Goal: Answer question/provide support: Share knowledge or assist other users

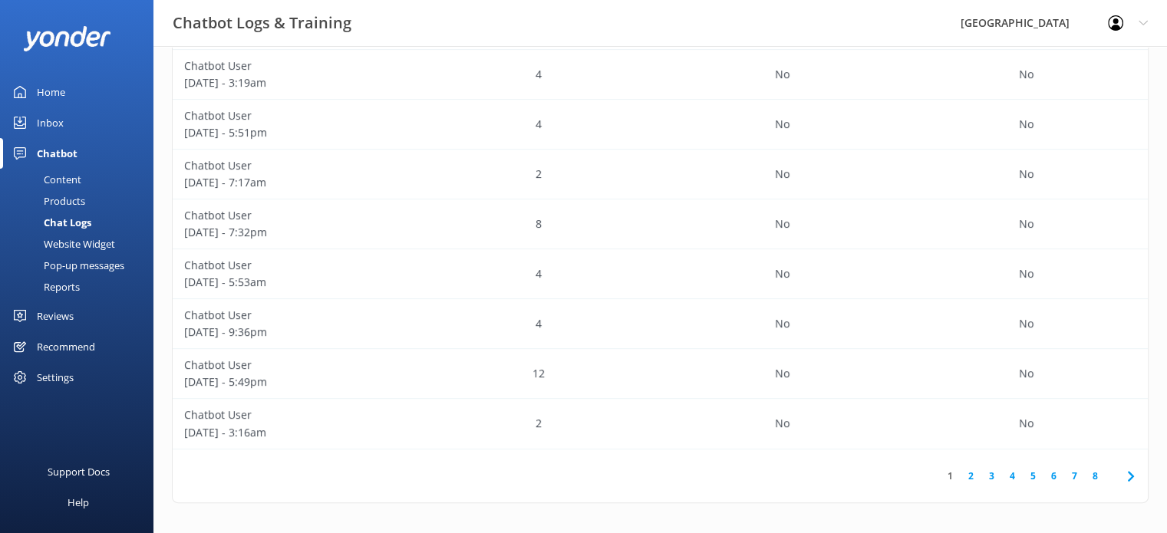
scroll to position [525, 963]
click at [43, 91] on div "Home" at bounding box center [51, 92] width 28 height 31
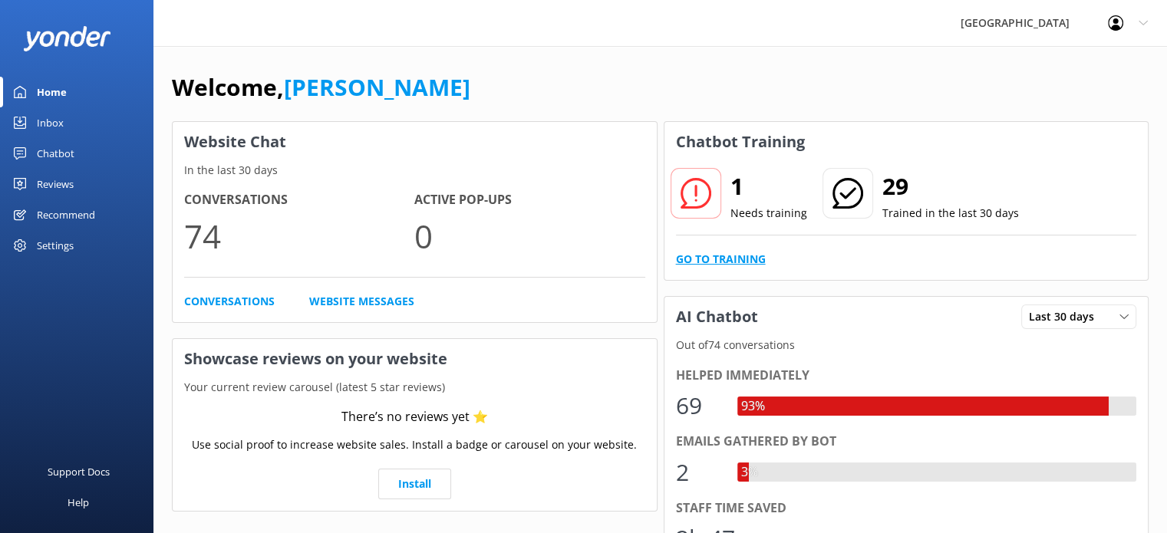
click at [713, 254] on link "Go to Training" at bounding box center [721, 259] width 90 height 17
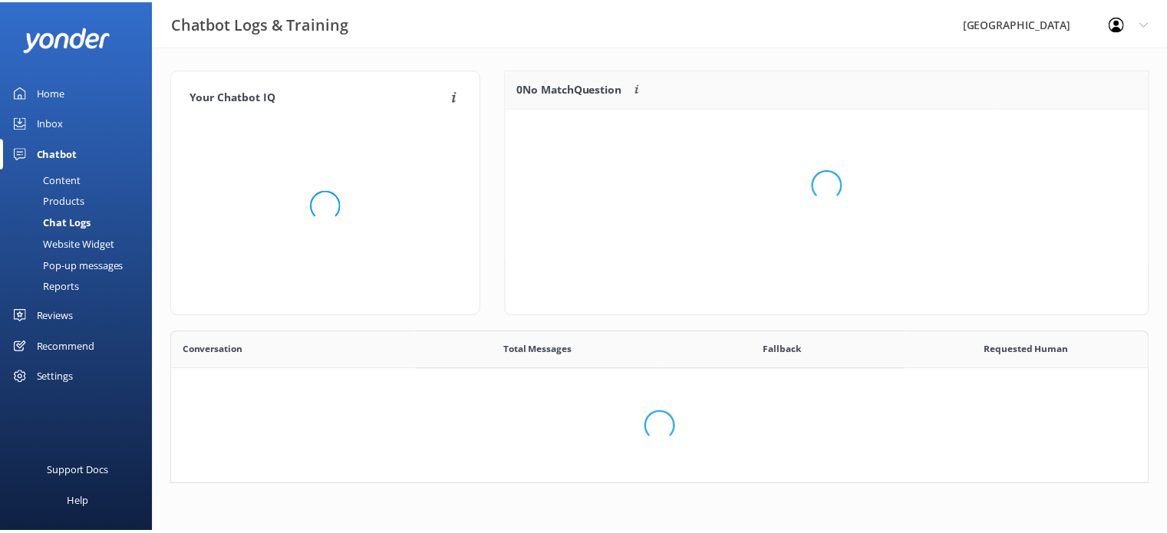
scroll to position [525, 963]
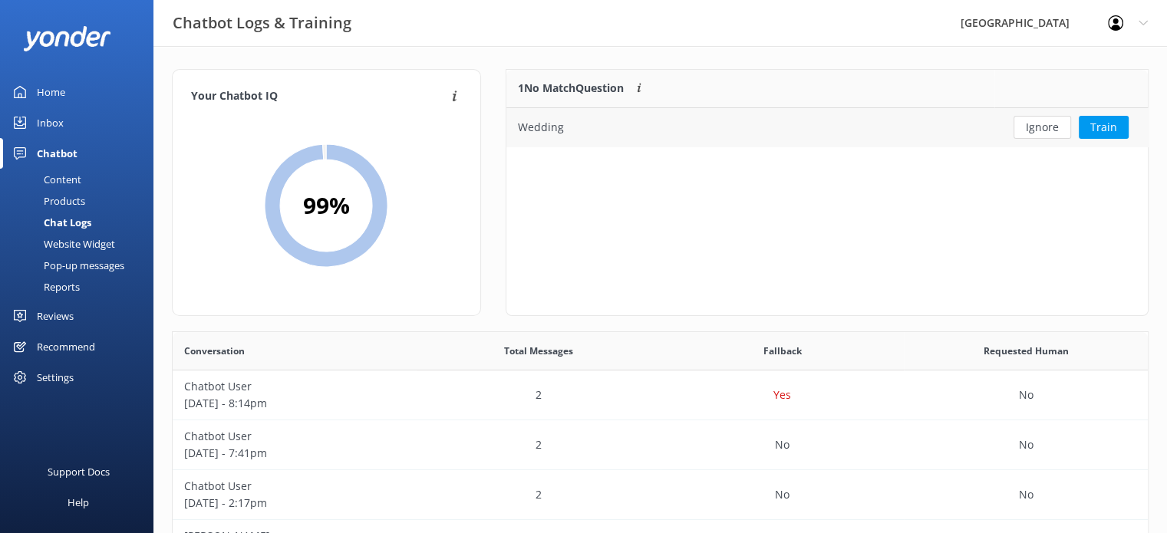
click at [736, 127] on div "Wedding" at bounding box center [750, 127] width 488 height 38
click at [1104, 130] on button "Train" at bounding box center [1103, 127] width 50 height 23
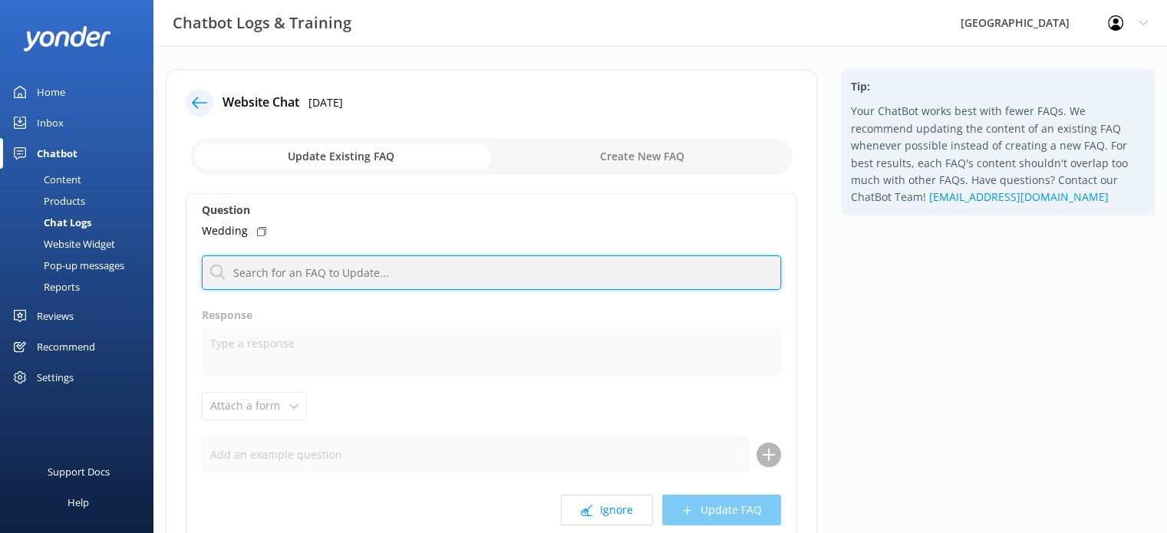
click at [359, 275] on input "text" at bounding box center [491, 272] width 579 height 35
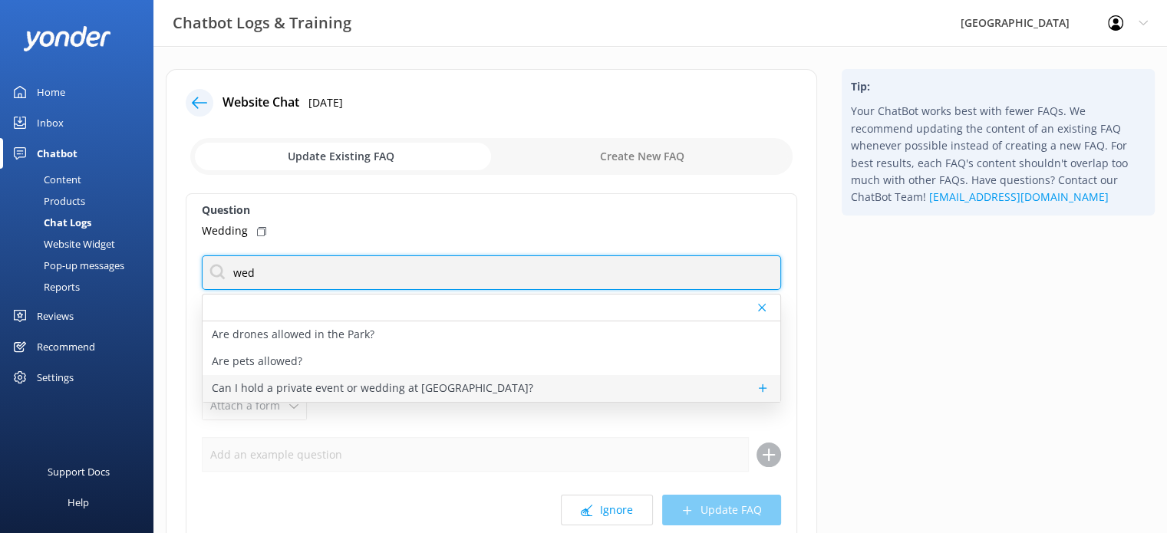
type input "wed"
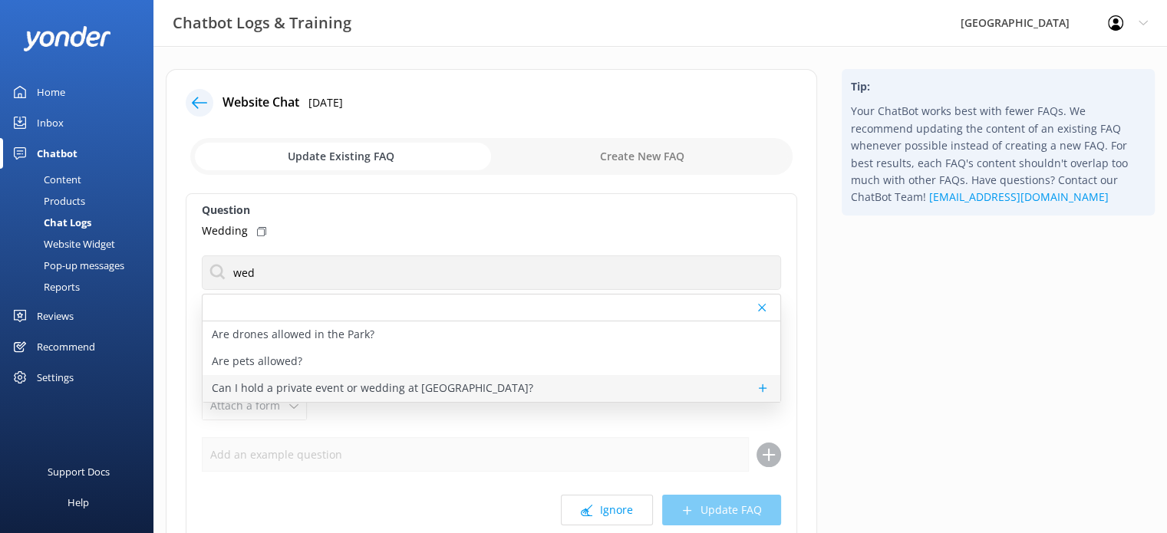
click at [269, 391] on p "Can I hold a private event or wedding at Paronella Park?" at bounding box center [372, 388] width 321 height 17
type textarea "While we love being part of special memories, we don’t host weddings or private…"
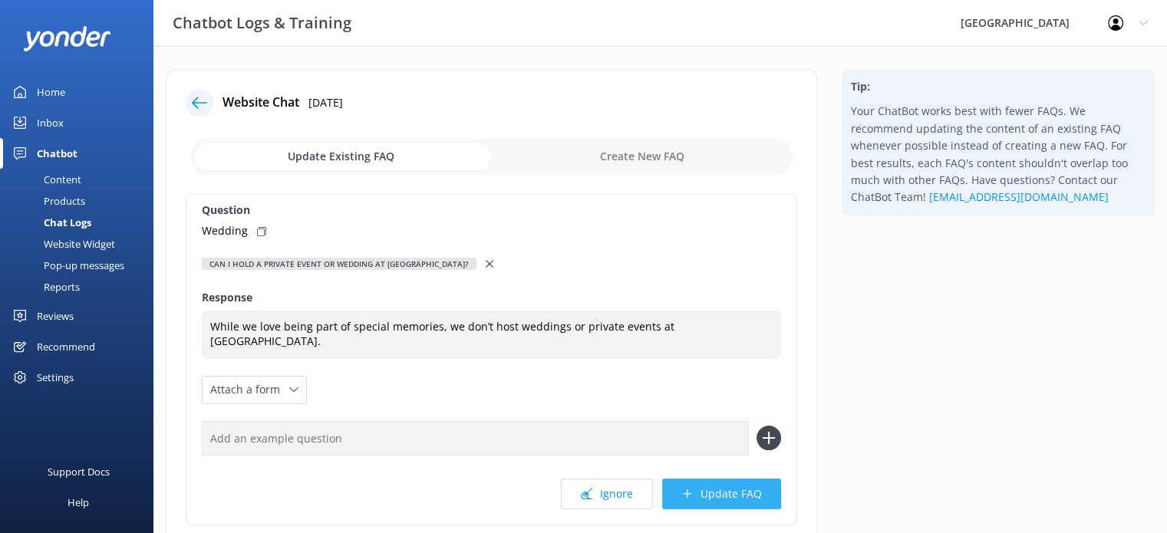
click at [746, 496] on button "Update FAQ" at bounding box center [721, 494] width 119 height 31
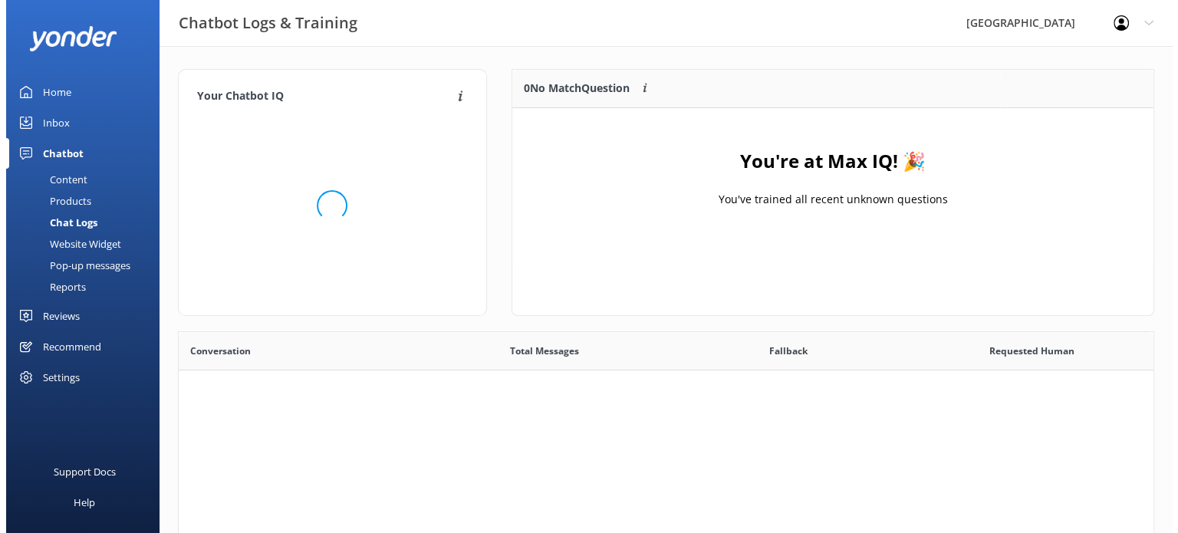
scroll to position [179, 630]
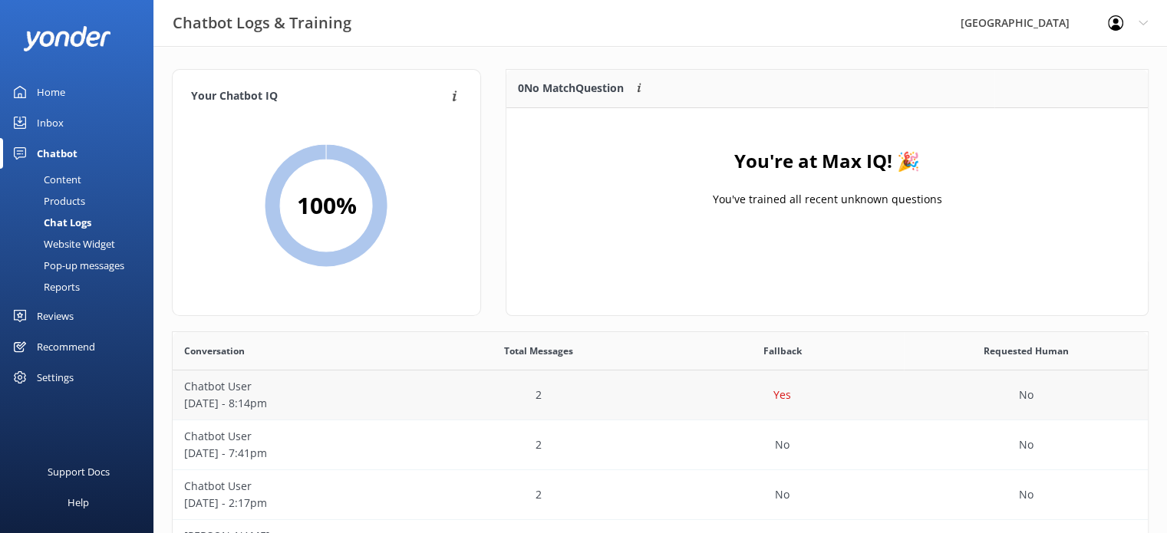
click at [802, 399] on div "Yes" at bounding box center [782, 395] width 244 height 50
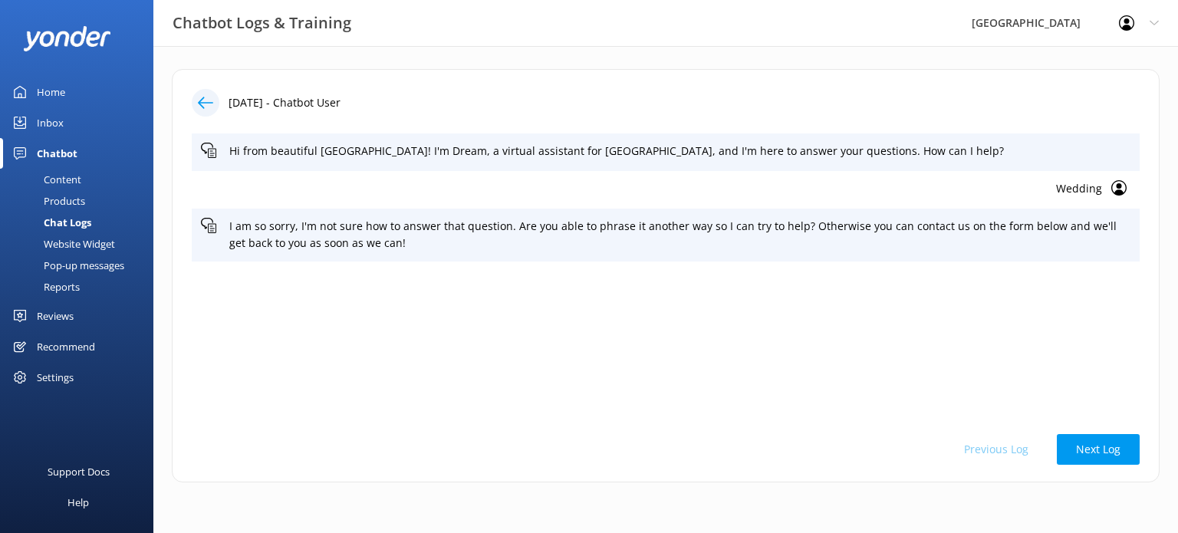
click at [205, 103] on use at bounding box center [205, 103] width 15 height 12
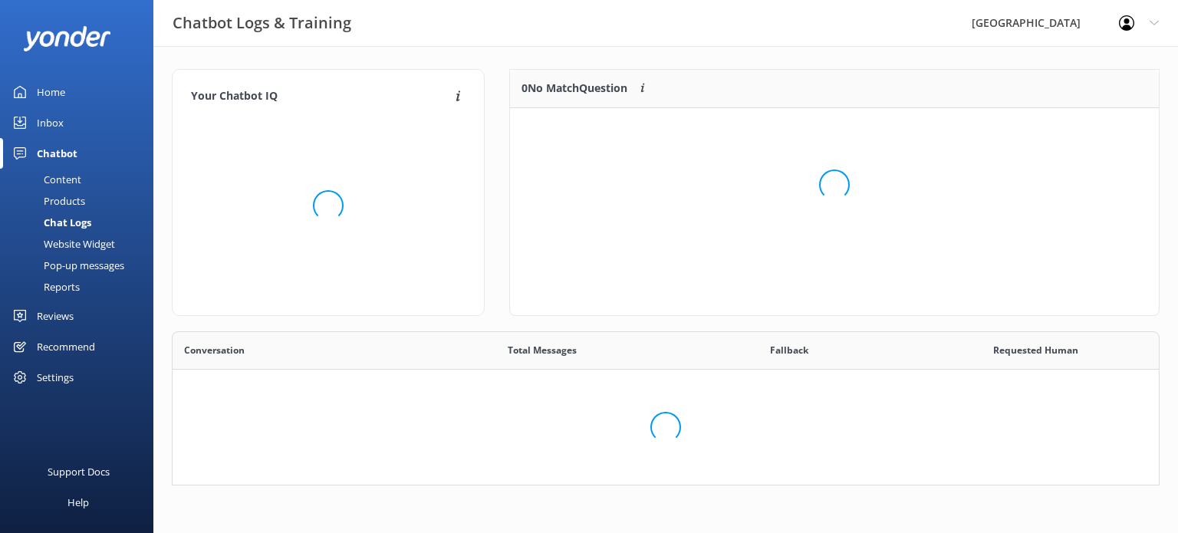
scroll to position [179, 630]
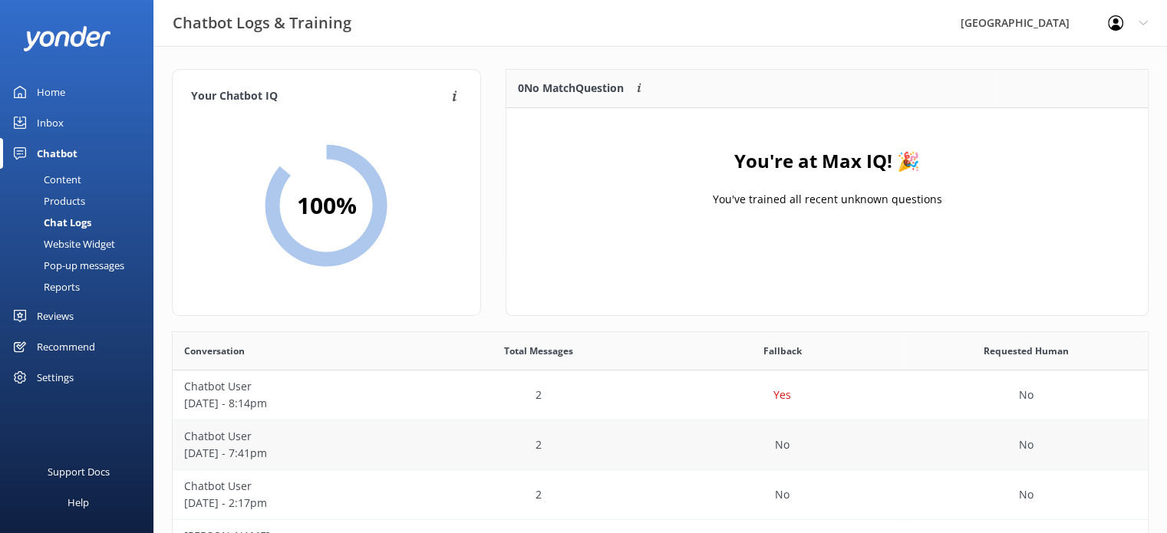
click at [426, 425] on div "2" at bounding box center [539, 445] width 244 height 50
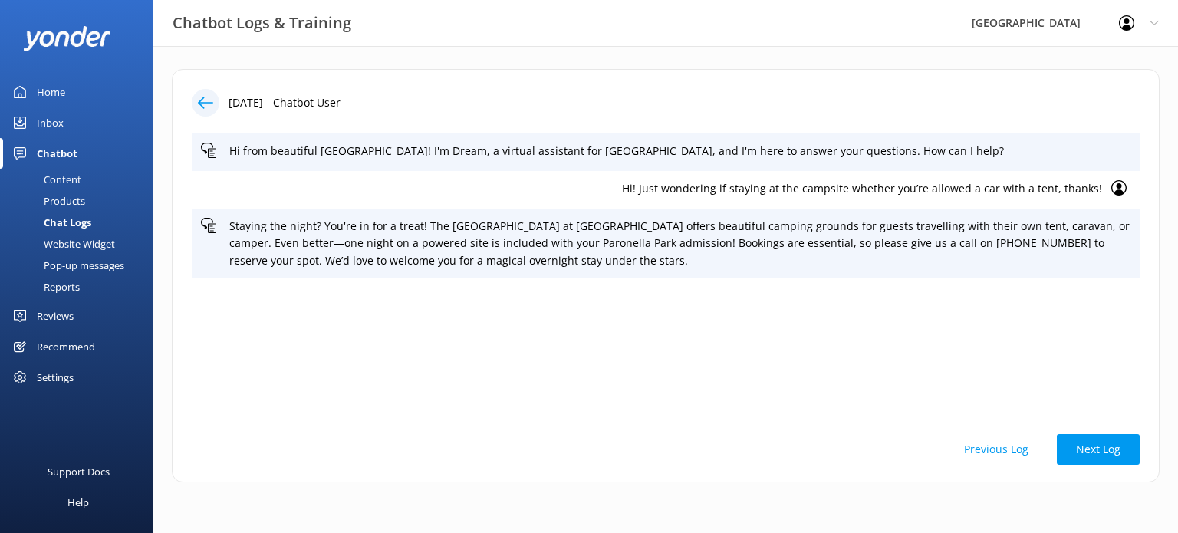
click at [205, 107] on icon at bounding box center [205, 102] width 15 height 15
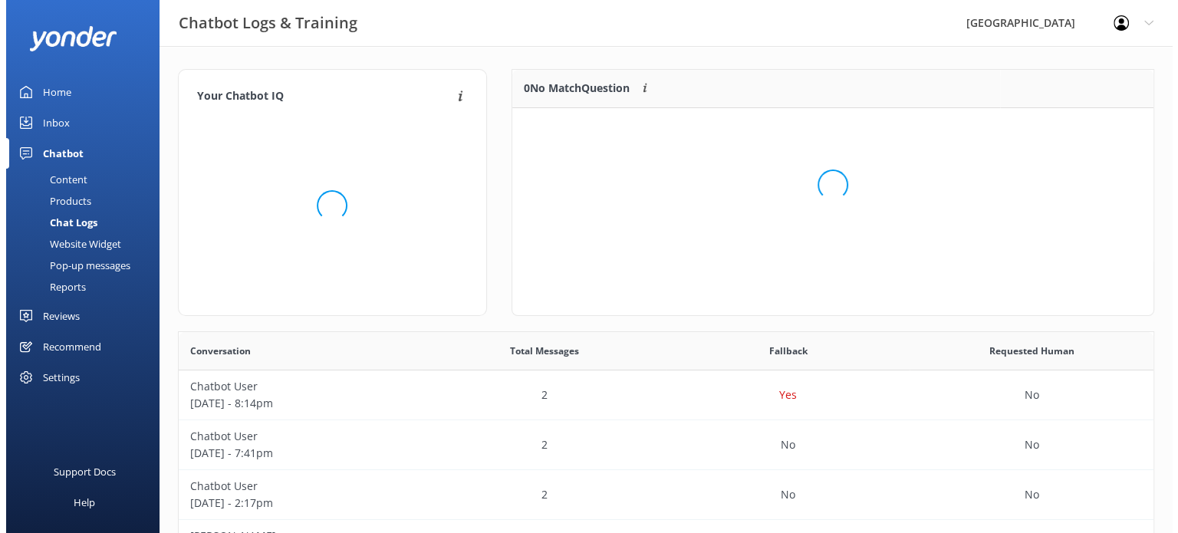
scroll to position [179, 630]
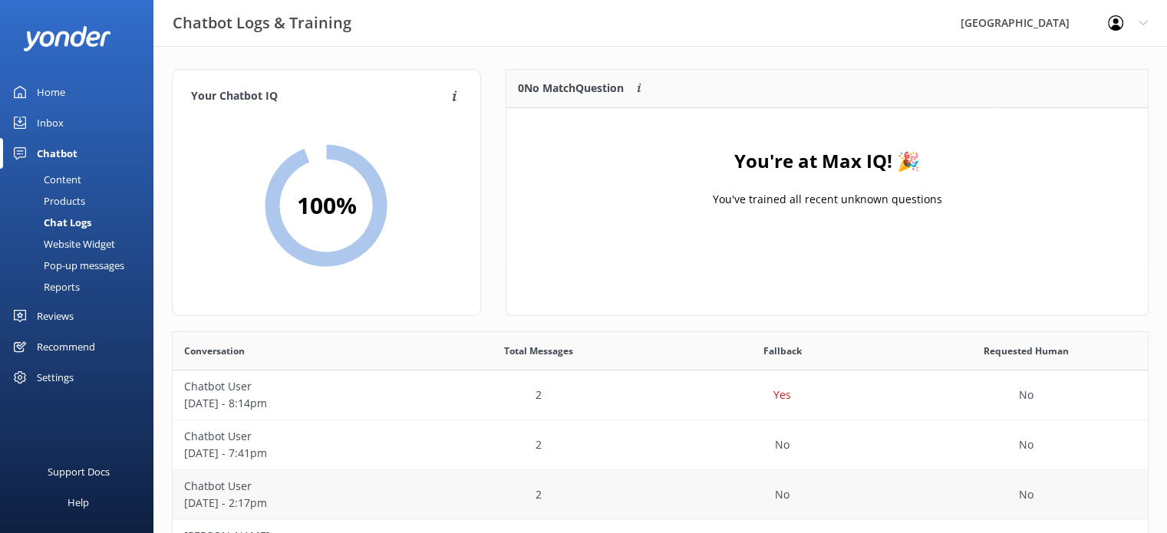
click at [512, 484] on div "2" at bounding box center [539, 495] width 244 height 50
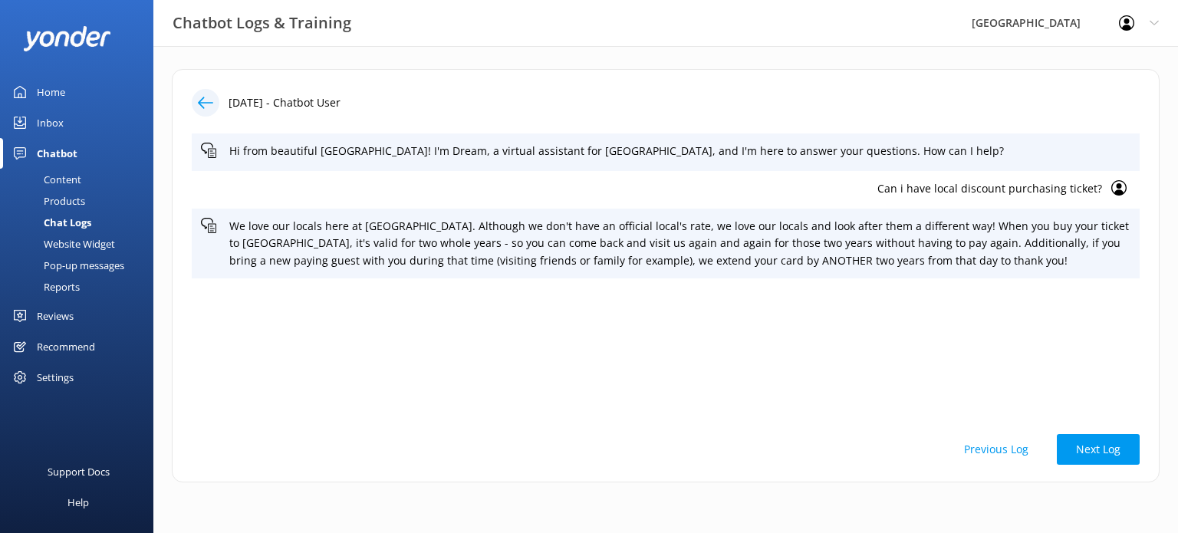
click at [203, 106] on icon at bounding box center [205, 102] width 15 height 15
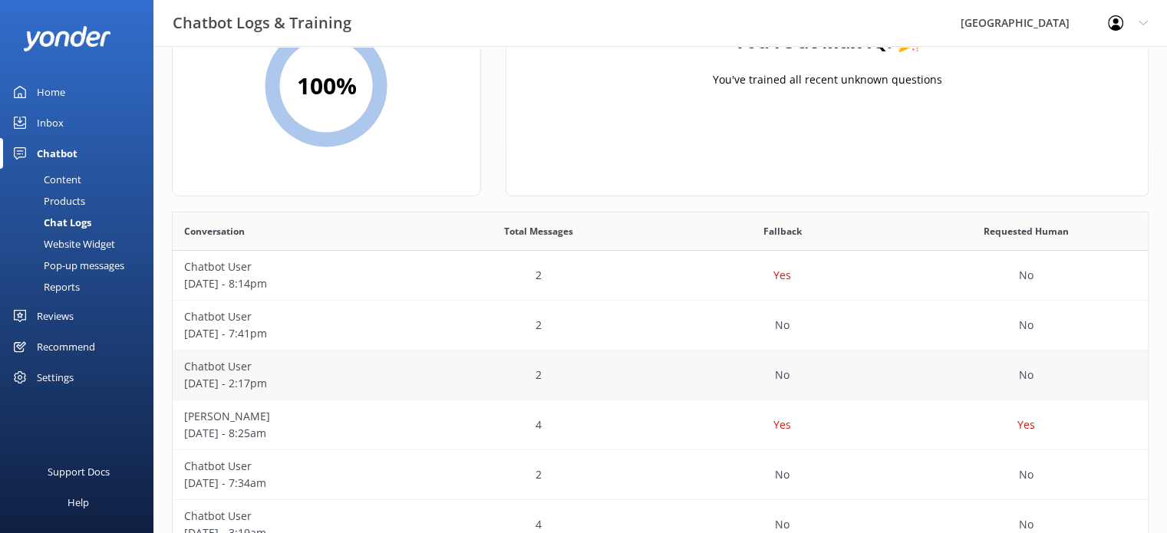
click at [609, 381] on div "2" at bounding box center [539, 376] width 244 height 50
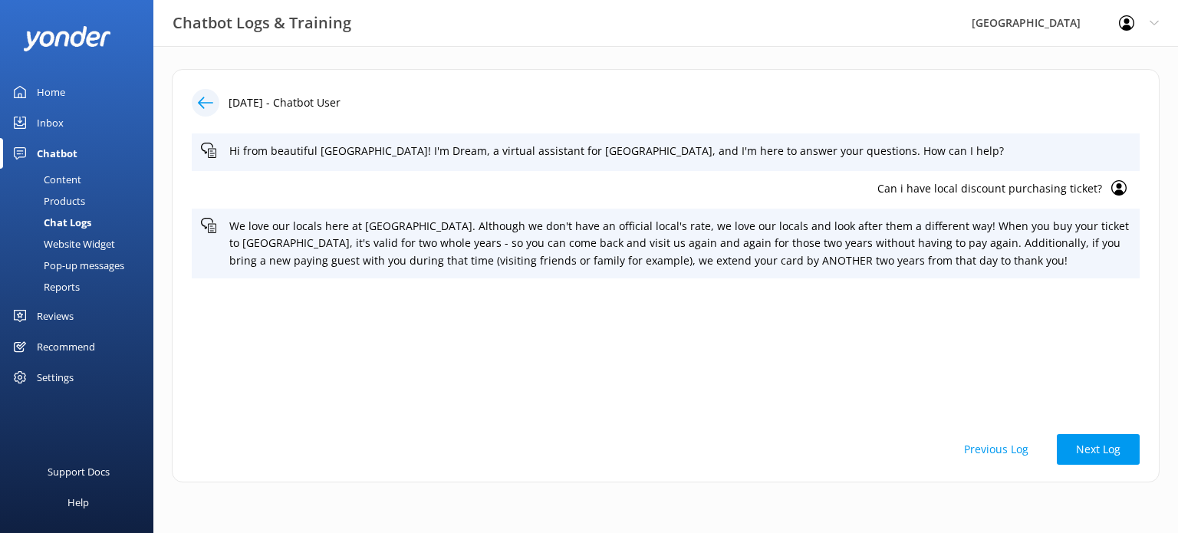
click at [202, 107] on icon at bounding box center [205, 102] width 15 height 15
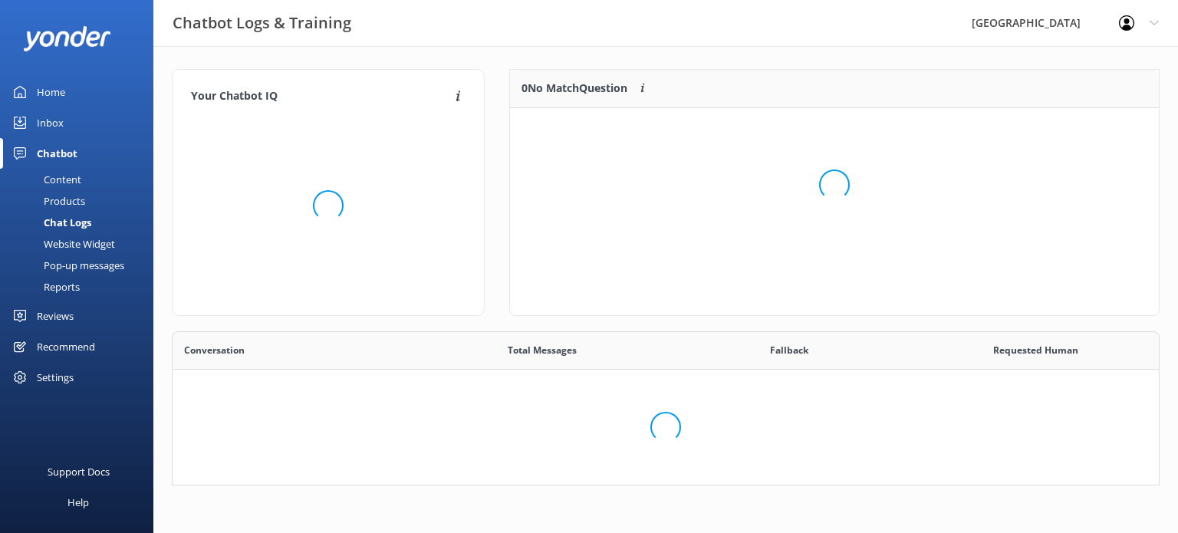
scroll to position [179, 630]
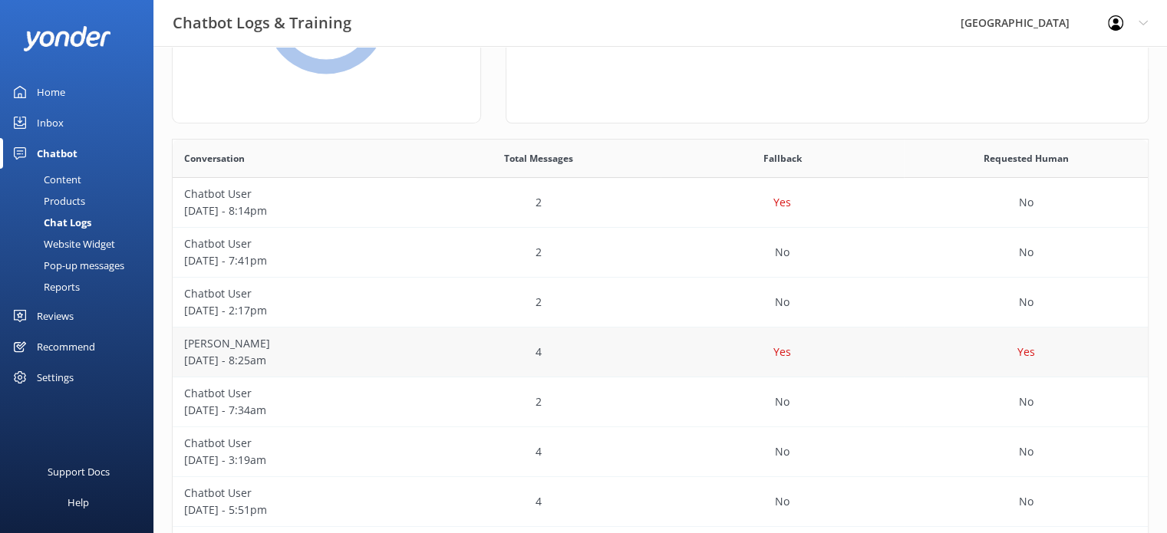
click at [587, 360] on div "4" at bounding box center [539, 353] width 244 height 50
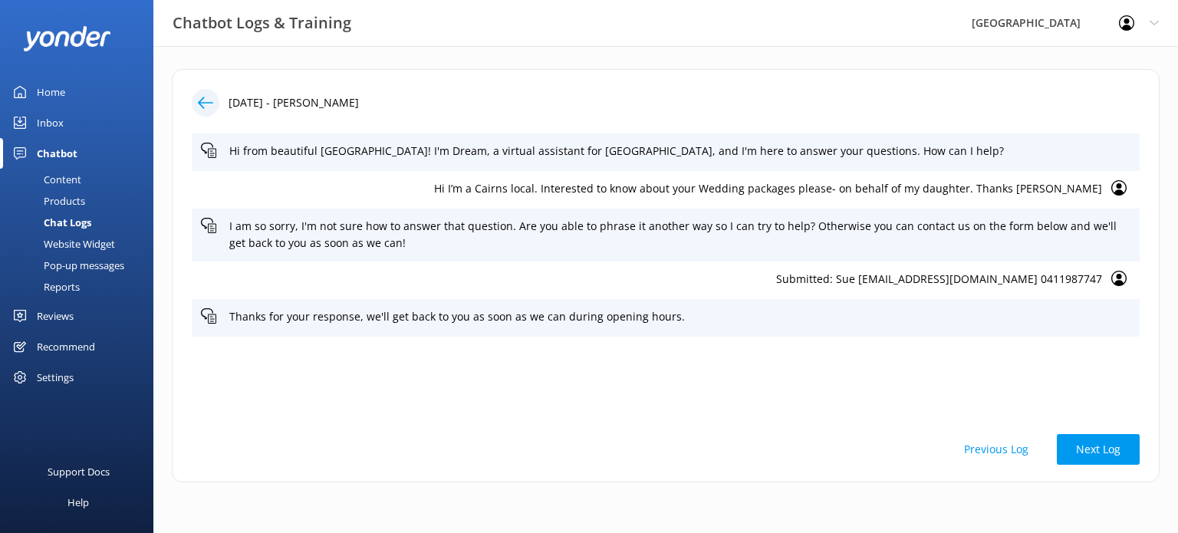
click at [209, 100] on icon at bounding box center [205, 102] width 15 height 15
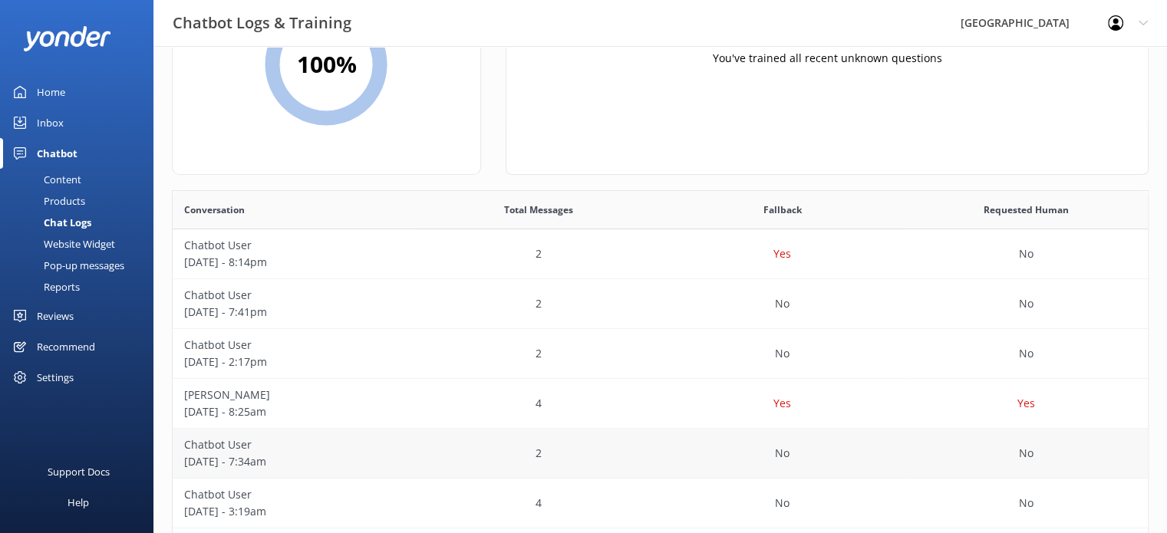
click at [478, 452] on div "2" at bounding box center [539, 454] width 244 height 50
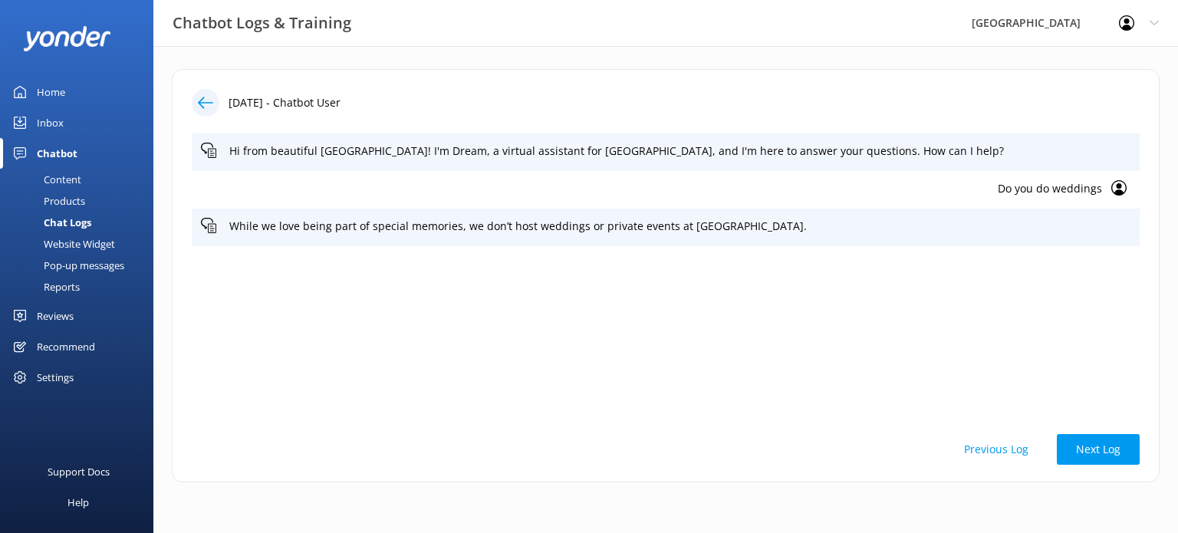
click at [212, 104] on icon at bounding box center [205, 102] width 15 height 15
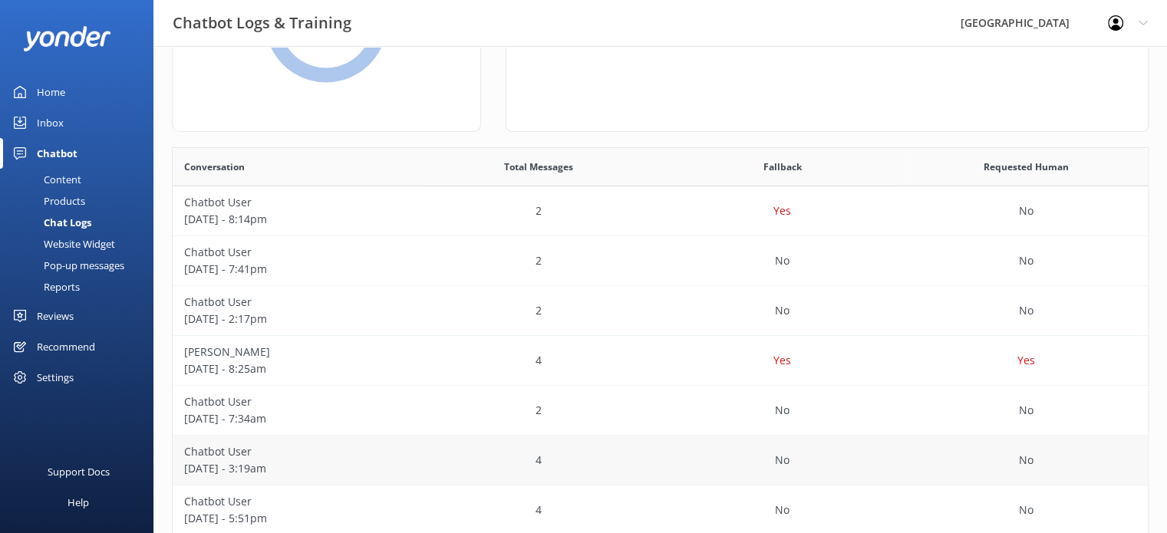
click at [414, 477] on div "Chatbot User September 22 - 3:19am" at bounding box center [295, 461] width 244 height 50
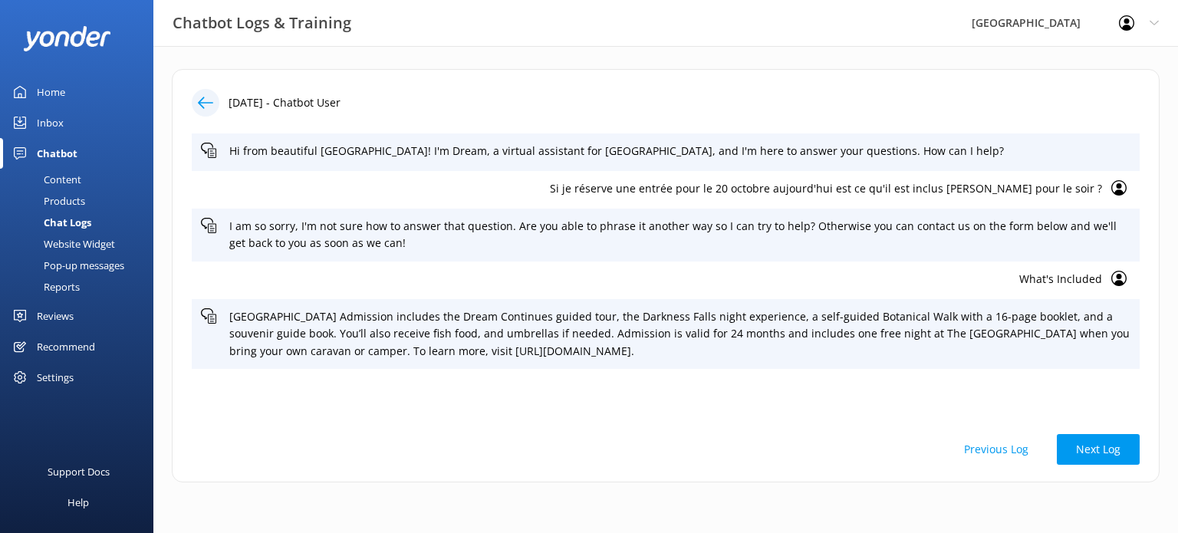
click at [199, 110] on div at bounding box center [206, 103] width 28 height 28
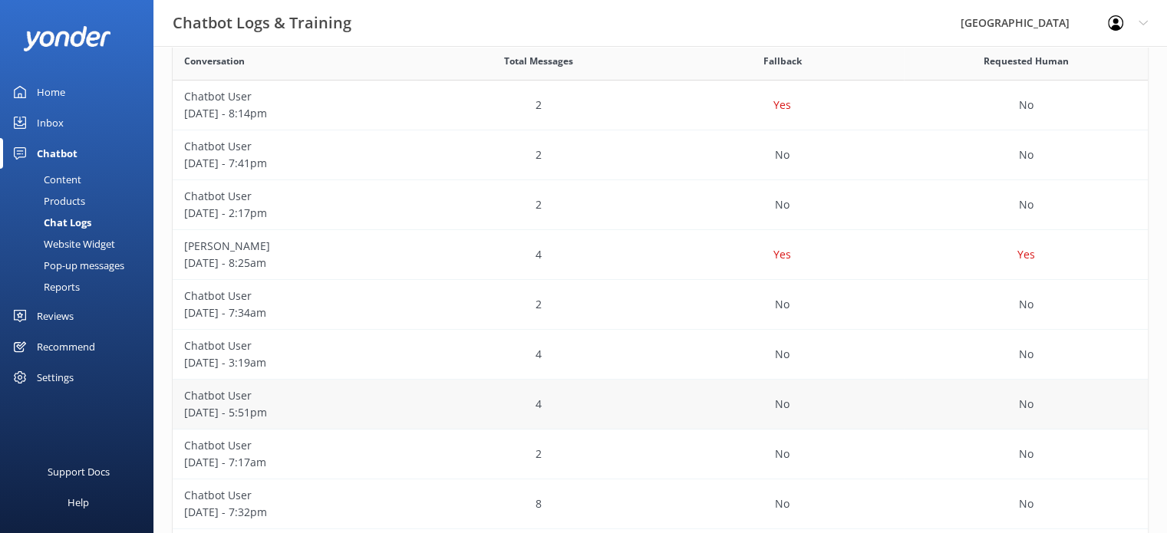
click at [554, 396] on div "4" at bounding box center [539, 405] width 244 height 50
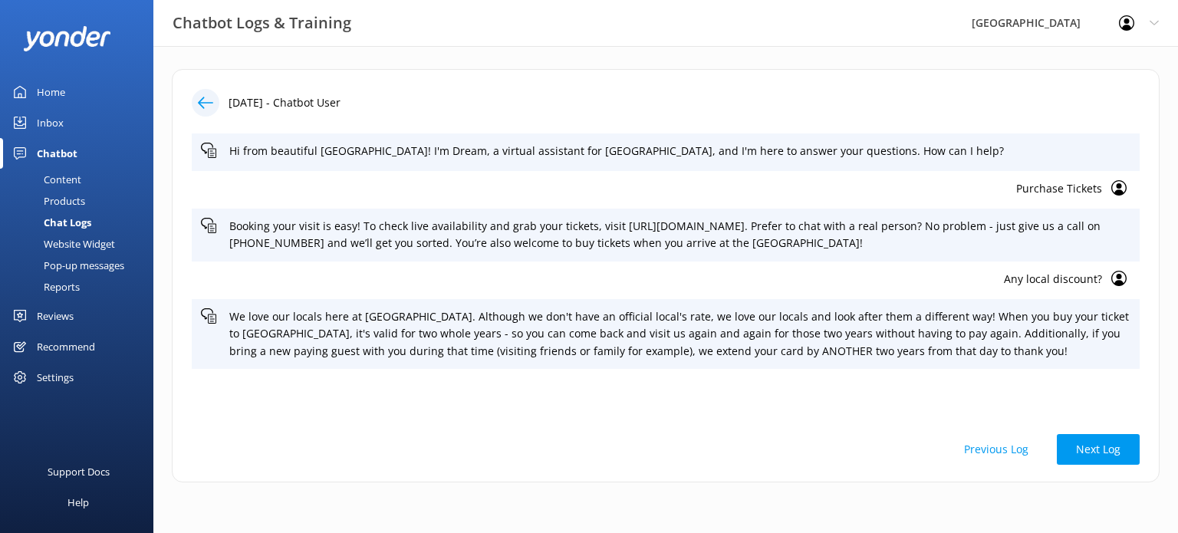
click at [554, 396] on div "Hi from beautiful Tropical North Queensland! I'm Dream, a virtual assistant for…" at bounding box center [666, 275] width 948 height 284
click at [203, 103] on use at bounding box center [205, 103] width 15 height 12
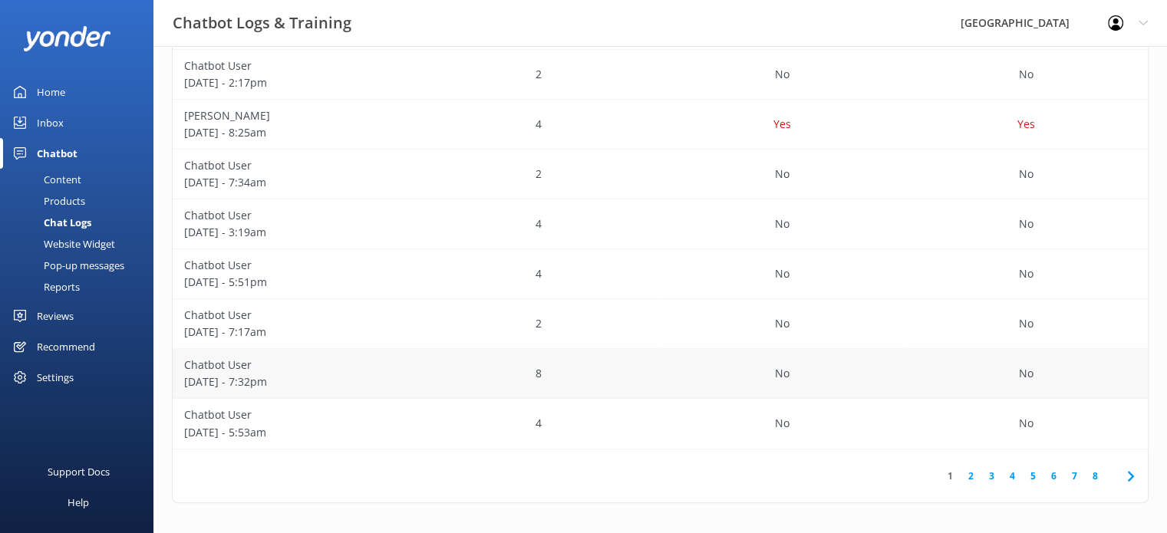
click at [615, 374] on div "8" at bounding box center [539, 374] width 244 height 50
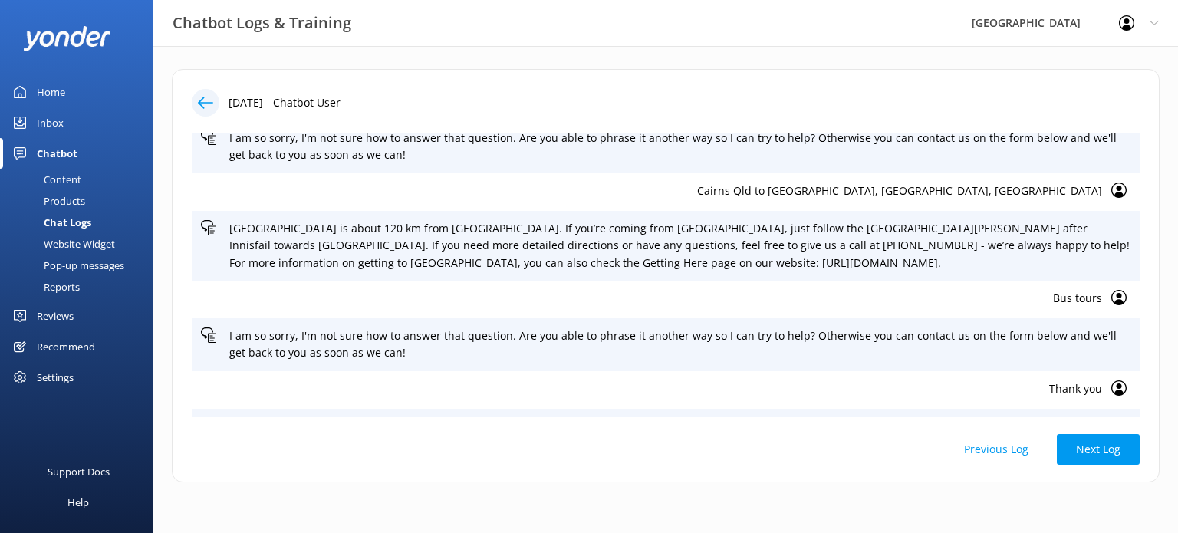
click at [89, 31] on img at bounding box center [67, 38] width 88 height 25
click at [44, 95] on div "Home" at bounding box center [51, 92] width 28 height 31
